Goal: Task Accomplishment & Management: Use online tool/utility

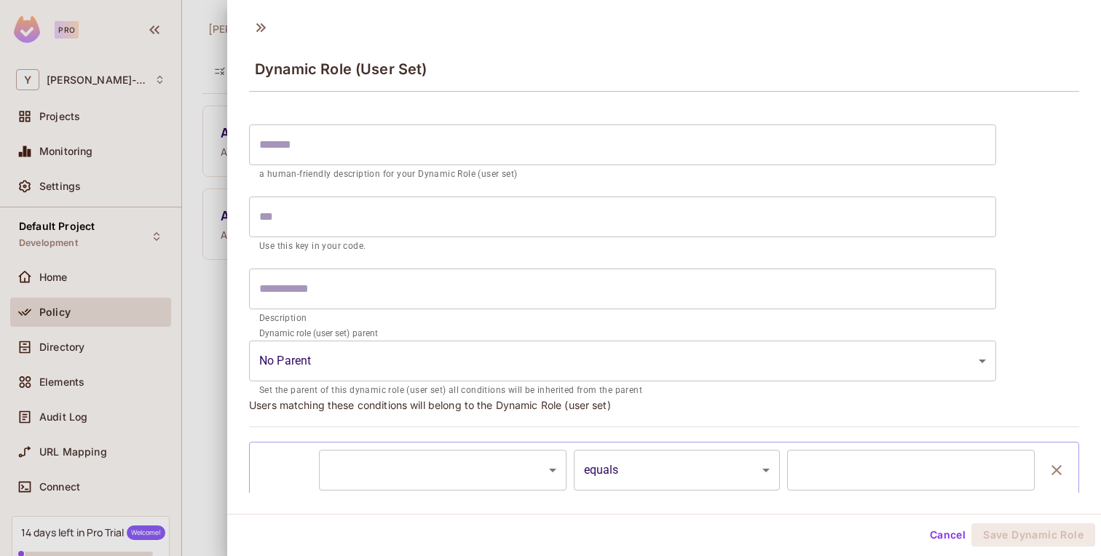
scroll to position [68, 0]
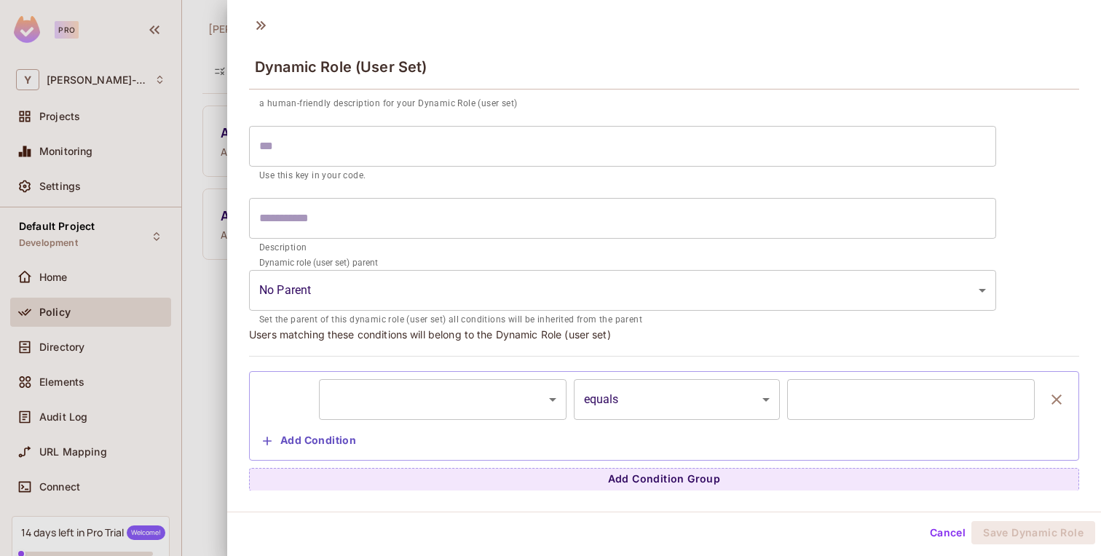
click at [206, 45] on div at bounding box center [550, 278] width 1101 height 556
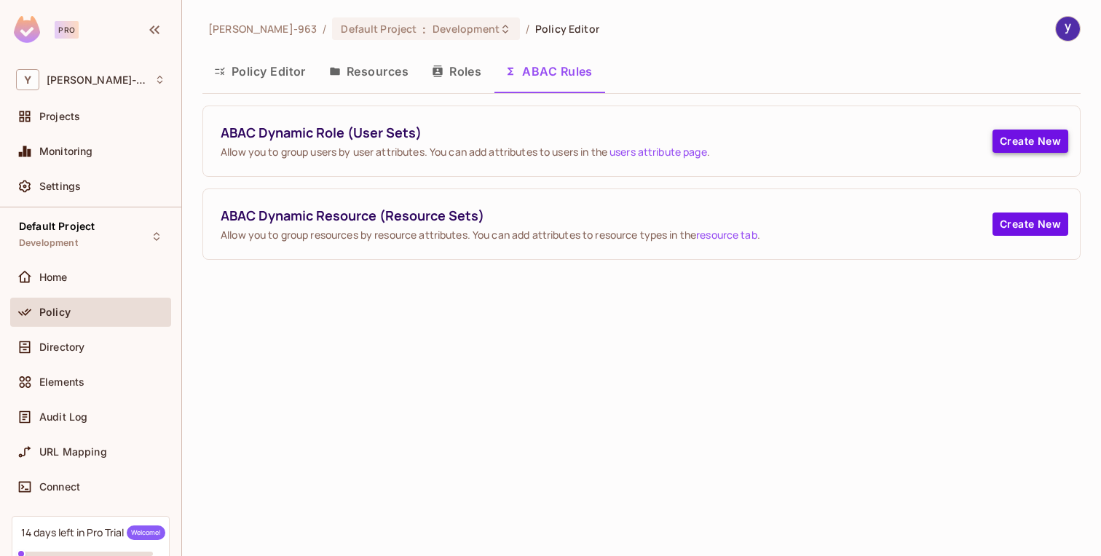
click at [1020, 143] on button "Create New" at bounding box center [1031, 141] width 76 height 23
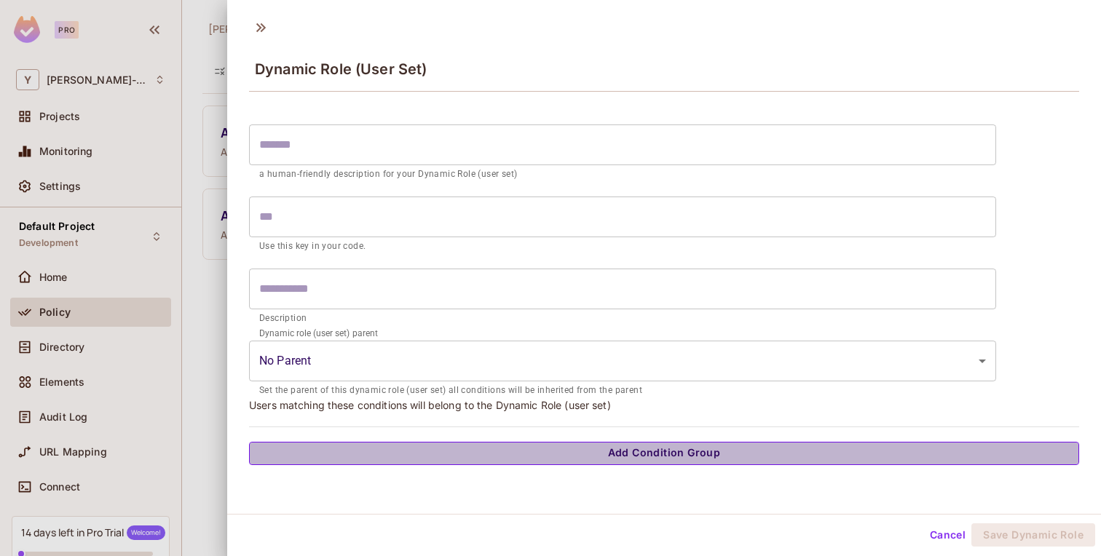
click at [644, 451] on button "Add Condition Group" at bounding box center [664, 453] width 830 height 23
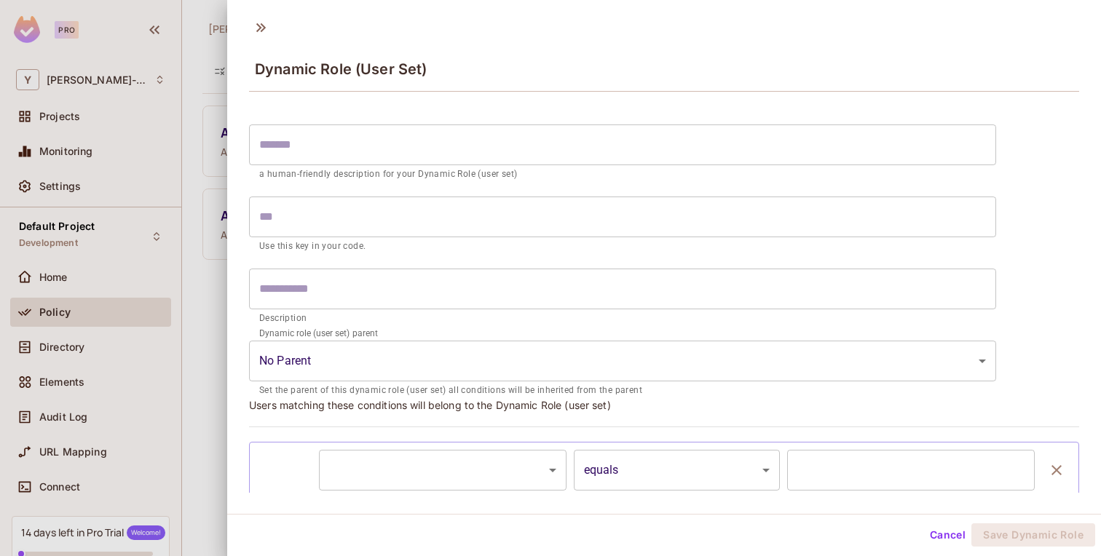
scroll to position [68, 0]
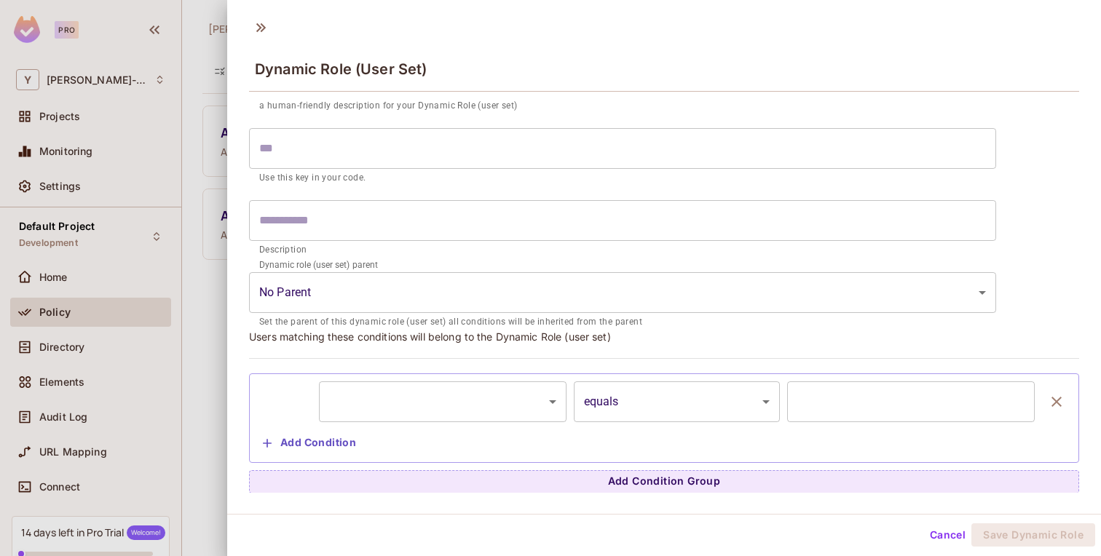
click at [652, 415] on body "Pro Y [PERSON_NAME]-963 Projects Monitoring Settings Default Project Developmen…" at bounding box center [550, 278] width 1101 height 556
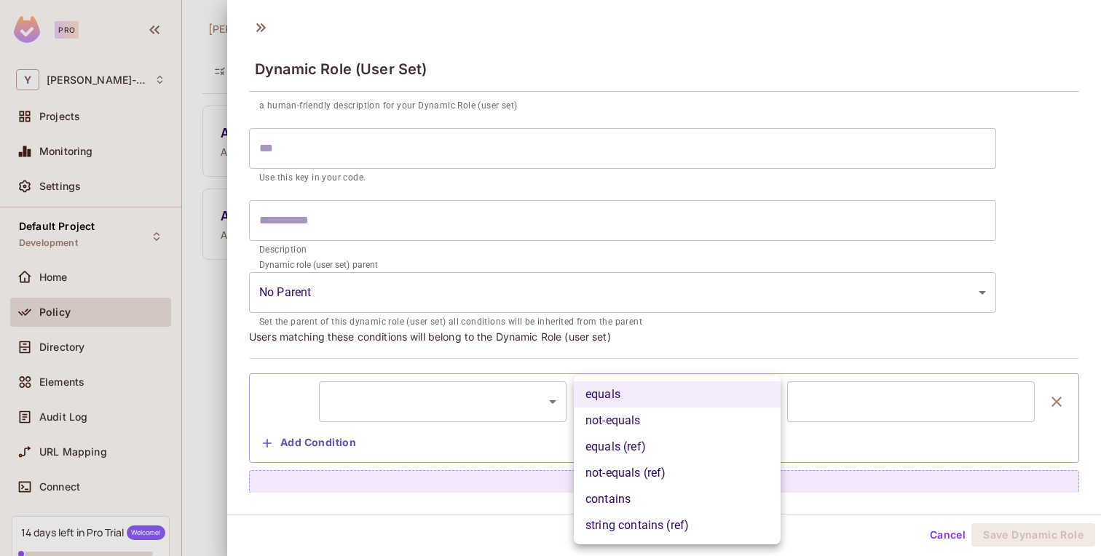
click at [521, 437] on div at bounding box center [550, 278] width 1101 height 556
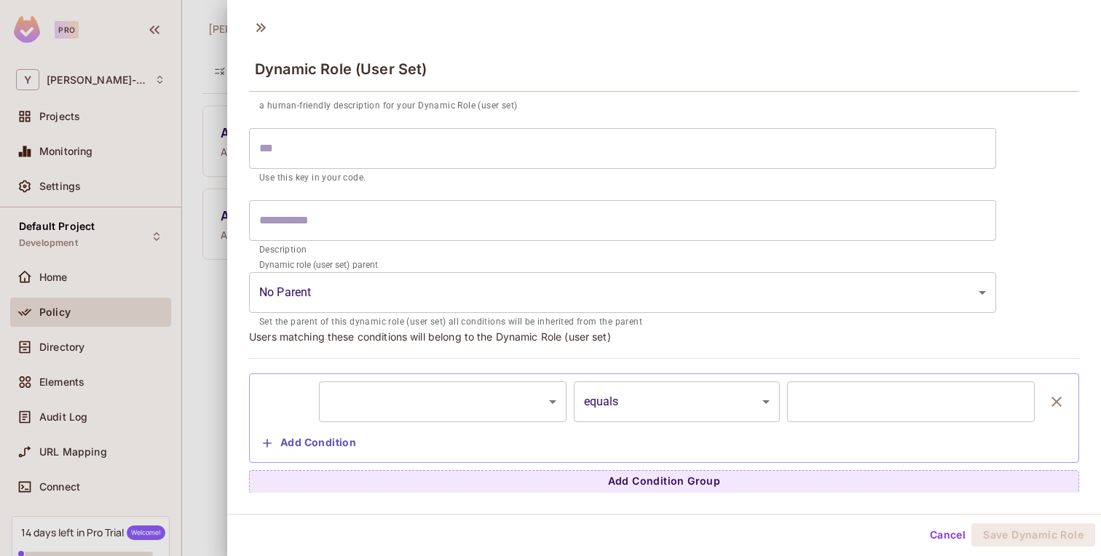
click at [521, 401] on body "Pro Y [PERSON_NAME]-963 Projects Monitoring Settings Default Project Developmen…" at bounding box center [550, 278] width 1101 height 556
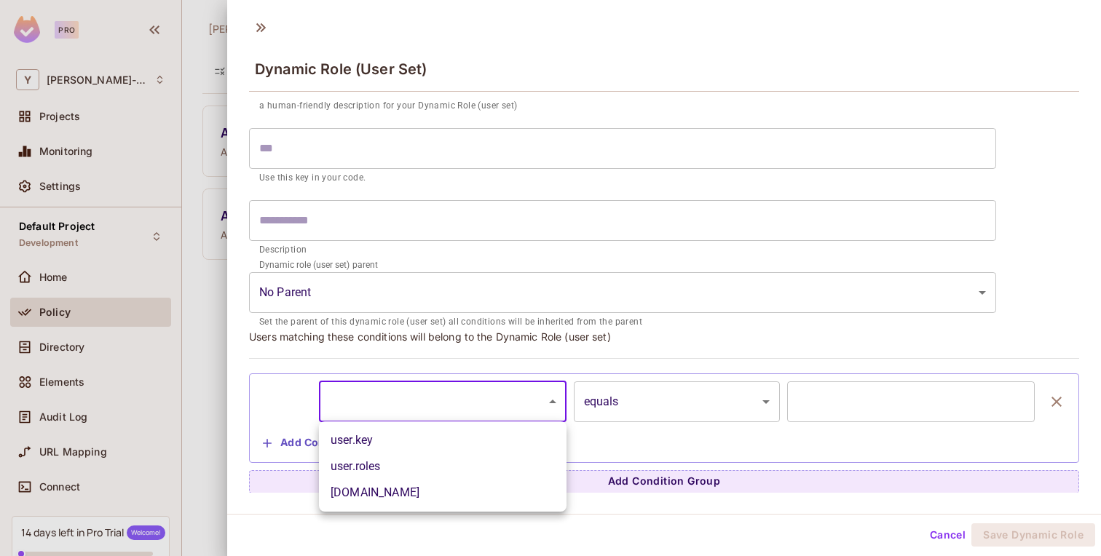
click at [521, 401] on div at bounding box center [550, 278] width 1101 height 556
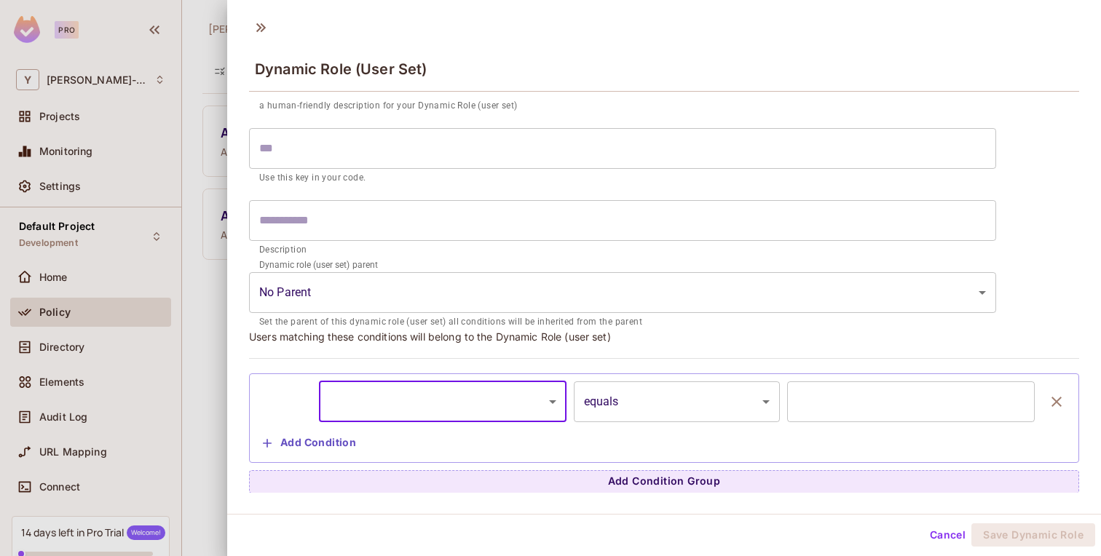
click at [837, 400] on input "text" at bounding box center [911, 402] width 248 height 41
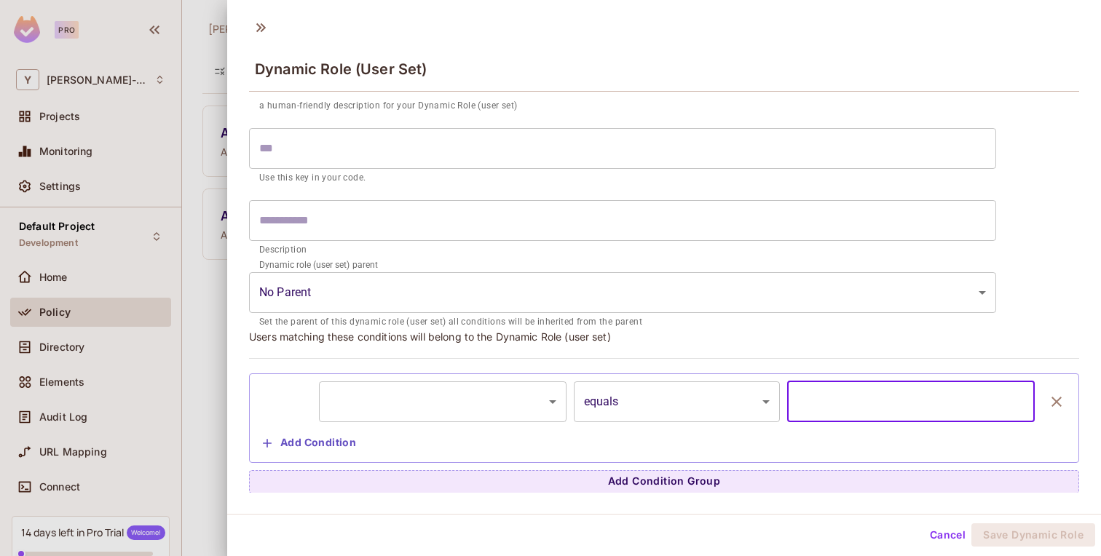
click at [837, 400] on input "text" at bounding box center [911, 402] width 248 height 41
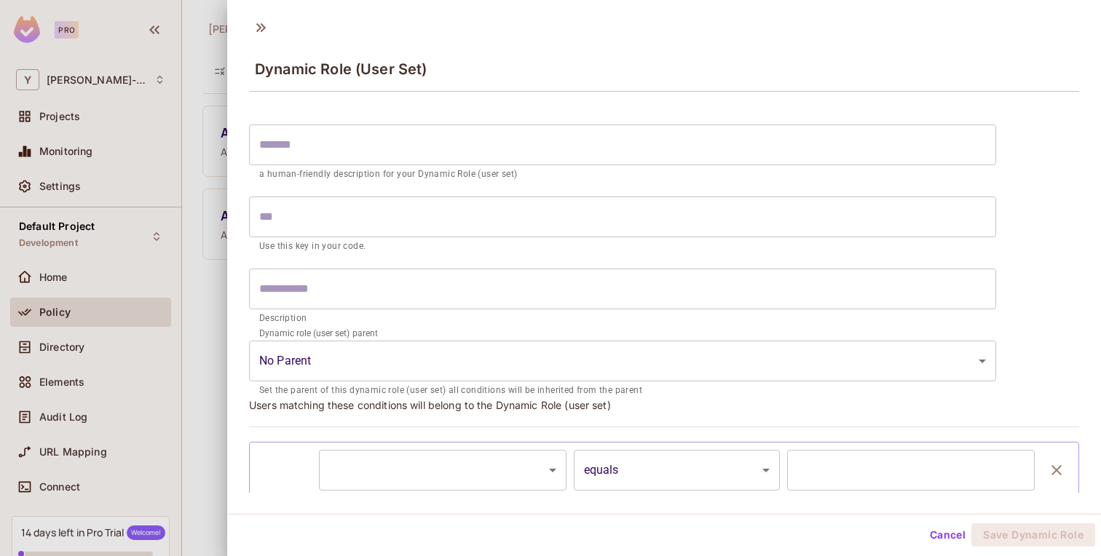
click at [212, 226] on div at bounding box center [550, 278] width 1101 height 556
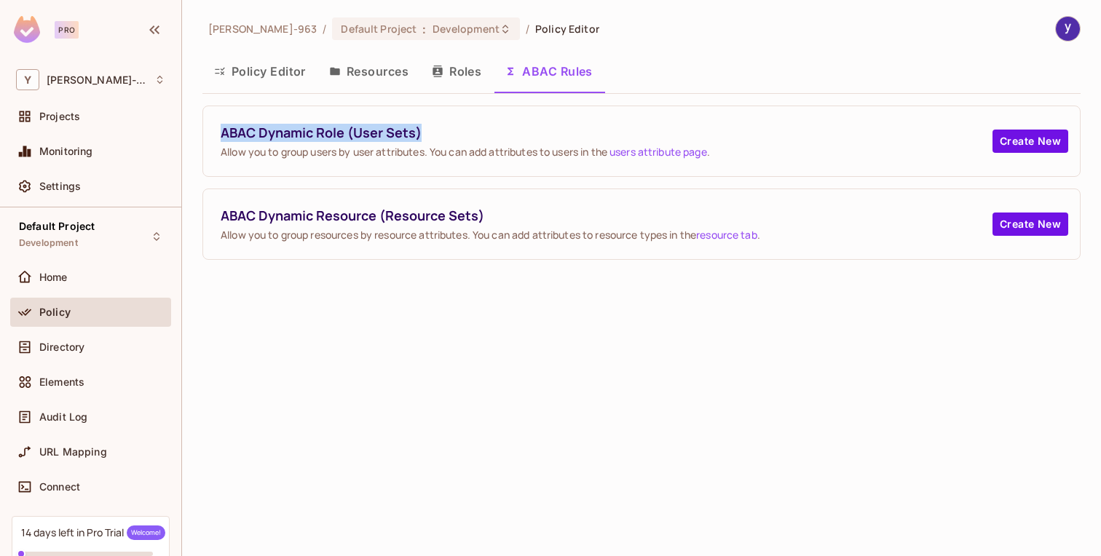
copy span "ABAC Dynamic Role (User Sets)"
drag, startPoint x: 218, startPoint y: 135, endPoint x: 452, endPoint y: 138, distance: 233.0
click at [452, 138] on div "ABAC Dynamic Role (User Sets) Allow you to group users by user attributes. You …" at bounding box center [641, 141] width 877 height 70
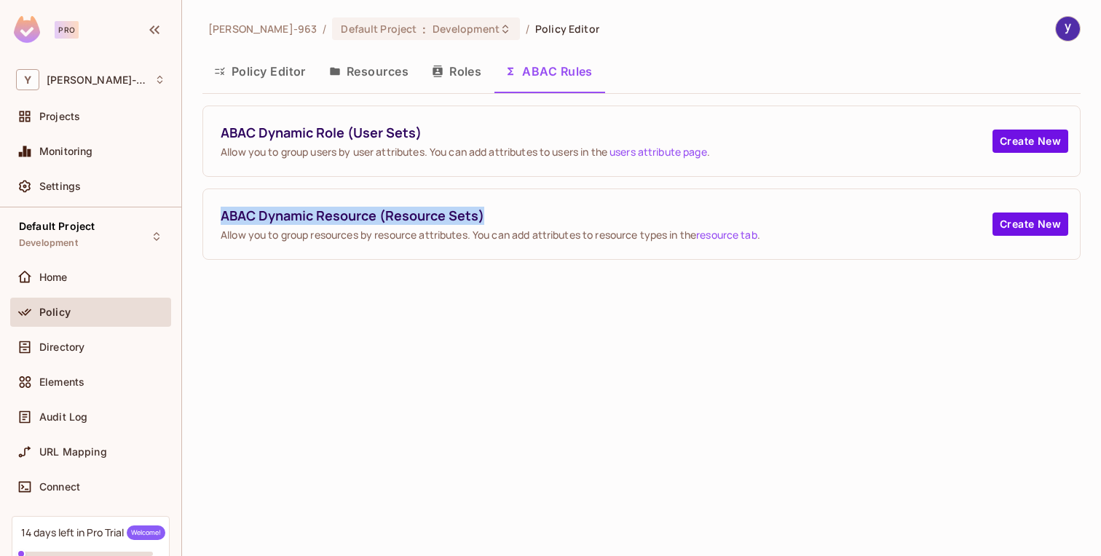
drag, startPoint x: 496, startPoint y: 216, endPoint x: 204, endPoint y: 217, distance: 292.0
click at [204, 217] on div "ABAC Dynamic Resource (Resource Sets) Allow you to group resources by resource …" at bounding box center [641, 224] width 877 height 70
copy span "ABAC Dynamic Resource (Resource Sets)"
